Goal: Transaction & Acquisition: Purchase product/service

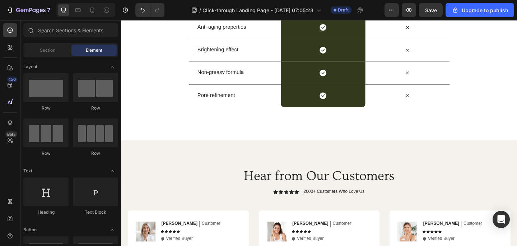
scroll to position [1581, 0]
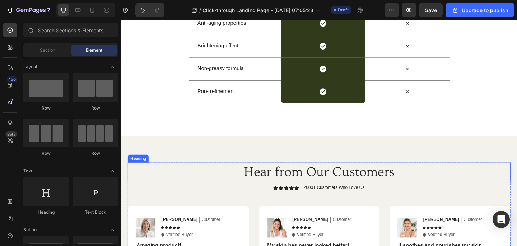
click at [272, 183] on h2 "Hear from Our Customers" at bounding box center [336, 185] width 417 height 20
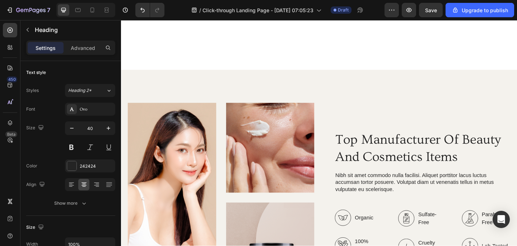
scroll to position [802, 0]
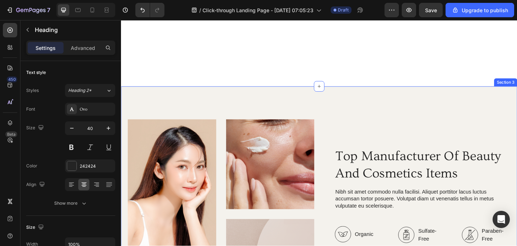
click at [336, 109] on div "Image Image Image Row Top Manufacturer Of Beauty And Cosmetics Items Heading Ni…" at bounding box center [336, 244] width 431 height 305
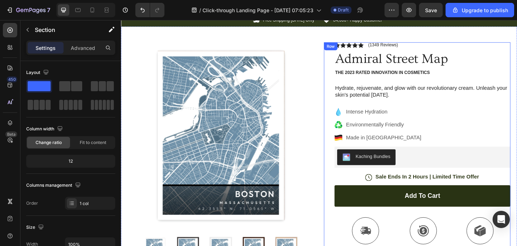
scroll to position [17, 0]
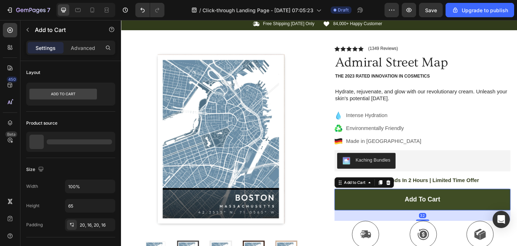
click at [396, 210] on button "Add to cart" at bounding box center [450, 215] width 192 height 23
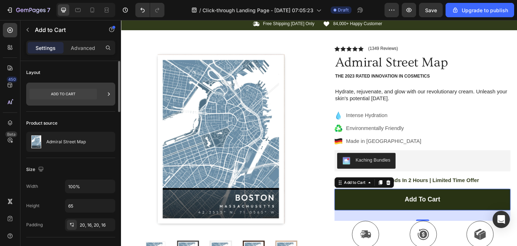
click at [80, 92] on icon at bounding box center [63, 94] width 68 height 11
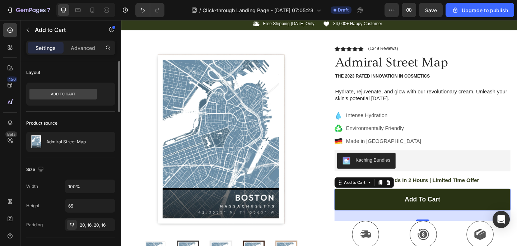
click at [107, 74] on div "Layout" at bounding box center [70, 72] width 89 height 11
click at [13, 32] on icon at bounding box center [9, 30] width 7 height 7
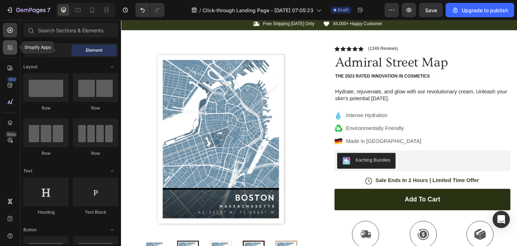
click at [10, 49] on icon at bounding box center [11, 49] width 2 height 2
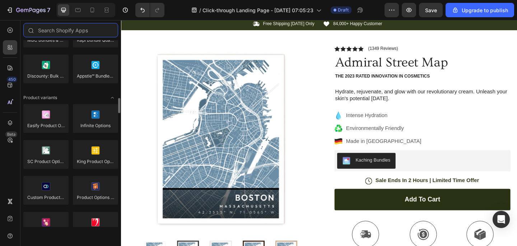
scroll to position [771, 0]
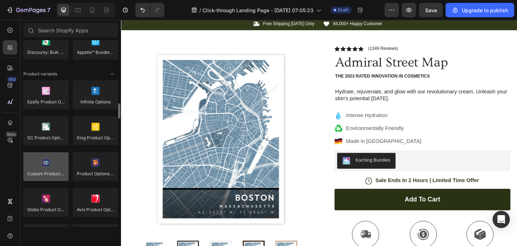
click at [60, 166] on div at bounding box center [45, 166] width 45 height 29
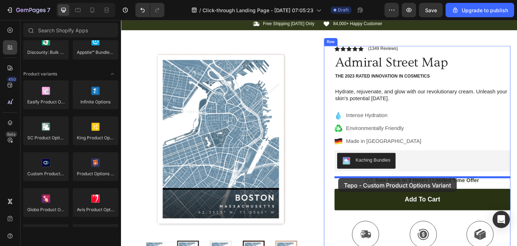
drag, startPoint x: 181, startPoint y: 186, endPoint x: 358, endPoint y: 192, distance: 176.9
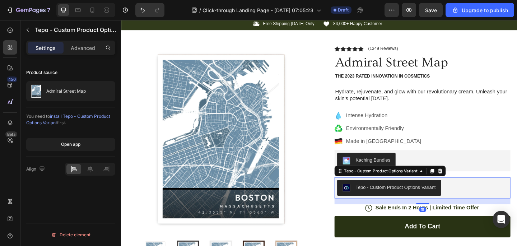
click at [409, 201] on div "Tepo - Custom Product Options Variant" at bounding box center [420, 203] width 87 height 8
click at [83, 117] on span "install Tepo - Custom Product Options Variant" at bounding box center [68, 120] width 84 height 12
